Goal: Task Accomplishment & Management: Use online tool/utility

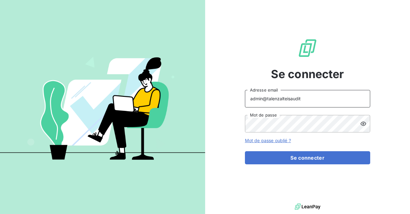
click at [320, 102] on input "admin@talenzalteisaudit" at bounding box center [307, 99] width 125 height 18
type input "admin@auditaction"
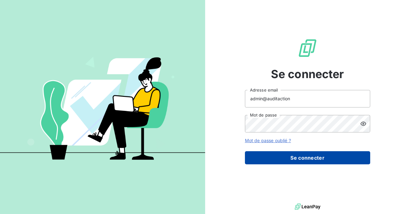
click at [291, 155] on button "Se connecter" at bounding box center [307, 158] width 125 height 13
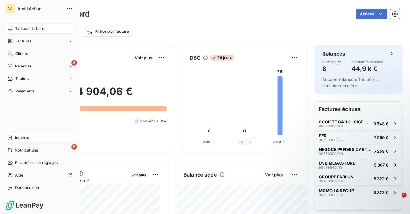
click at [22, 136] on span "Imports" at bounding box center [22, 138] width 14 height 6
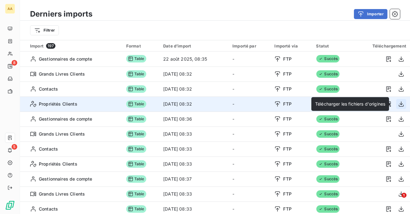
click at [399, 104] on icon "button" at bounding box center [401, 104] width 5 height 5
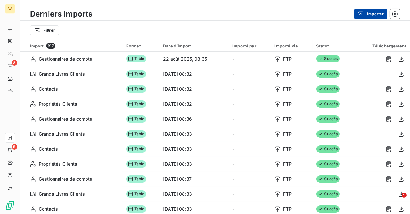
click at [367, 17] on button "Importer" at bounding box center [371, 14] width 34 height 10
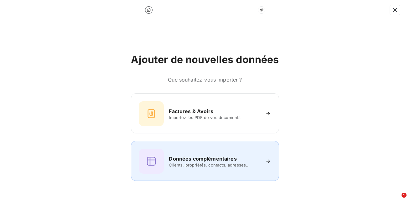
click at [225, 160] on h6 "Données complémentaires" at bounding box center [203, 159] width 68 height 8
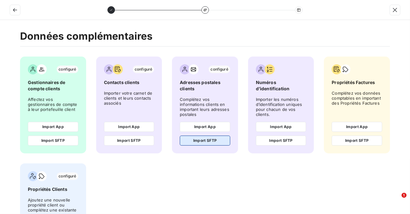
click at [213, 142] on button "Import SFTP" at bounding box center [205, 141] width 50 height 10
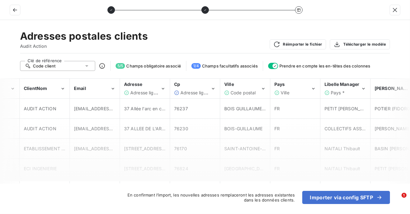
scroll to position [0, 82]
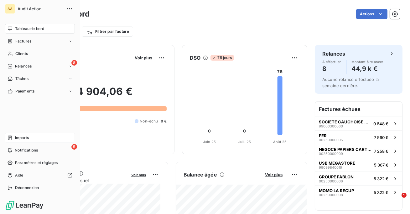
click at [13, 140] on div "Imports" at bounding box center [40, 138] width 70 height 10
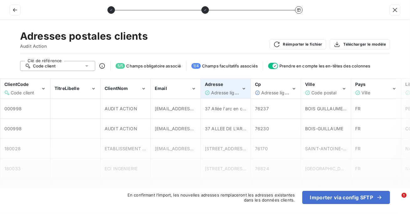
click at [210, 90] on div "Adresse ligne 1" at bounding box center [223, 93] width 36 height 6
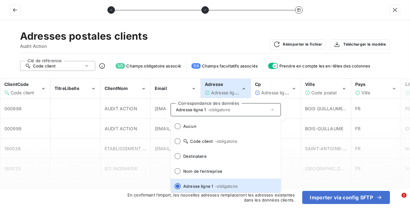
scroll to position [1, 0]
click at [219, 88] on div "Adresse Adresse ligne 1" at bounding box center [223, 88] width 36 height 14
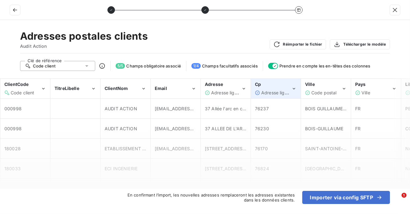
click at [267, 92] on span "Adresse ligne 2" at bounding box center [277, 92] width 33 height 5
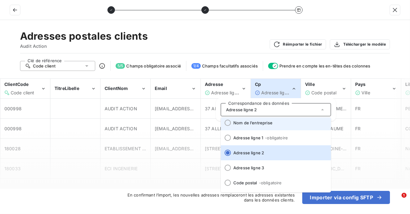
scroll to position [53, 0]
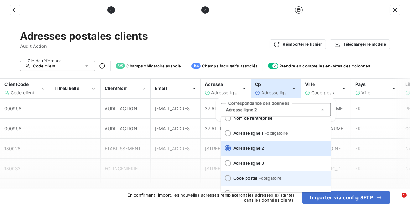
click at [250, 178] on span "Code postal - obligatoire" at bounding box center [279, 178] width 93 height 5
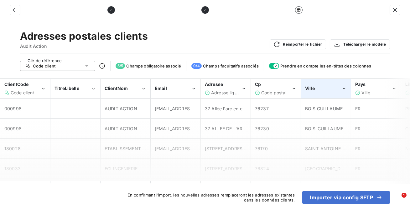
click at [313, 94] on div "Ville" at bounding box center [325, 88] width 49 height 19
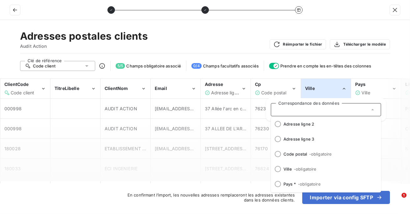
scroll to position [77, 0]
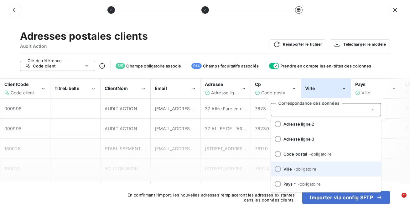
click at [298, 170] on span "- obligatoire" at bounding box center [304, 169] width 23 height 5
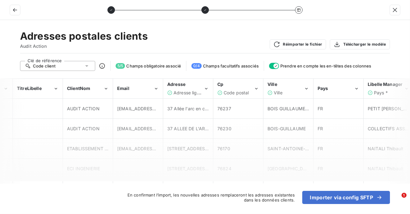
scroll to position [0, 69]
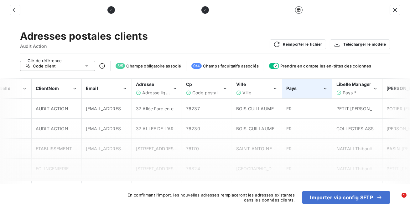
click at [305, 92] on div "Pays" at bounding box center [306, 88] width 49 height 19
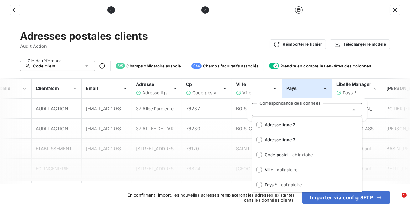
scroll to position [77, 0]
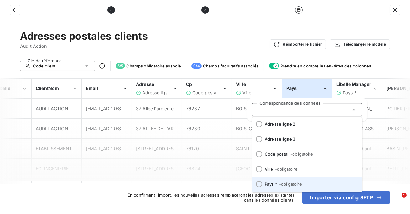
click at [287, 184] on span "- obligatoire" at bounding box center [290, 184] width 23 height 5
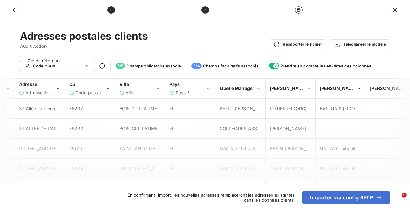
scroll to position [0, 186]
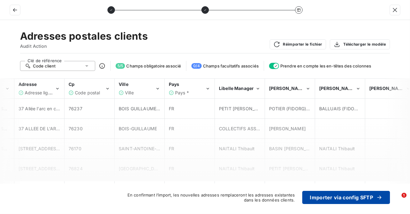
click at [321, 196] on button "Importer via config SFTP" at bounding box center [346, 197] width 88 height 13
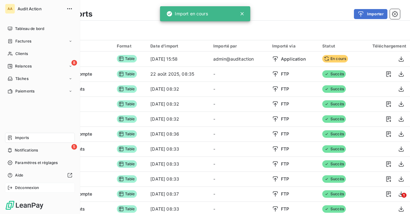
click at [25, 188] on span "Déconnexion" at bounding box center [27, 188] width 24 height 6
